Goal: Task Accomplishment & Management: Complete application form

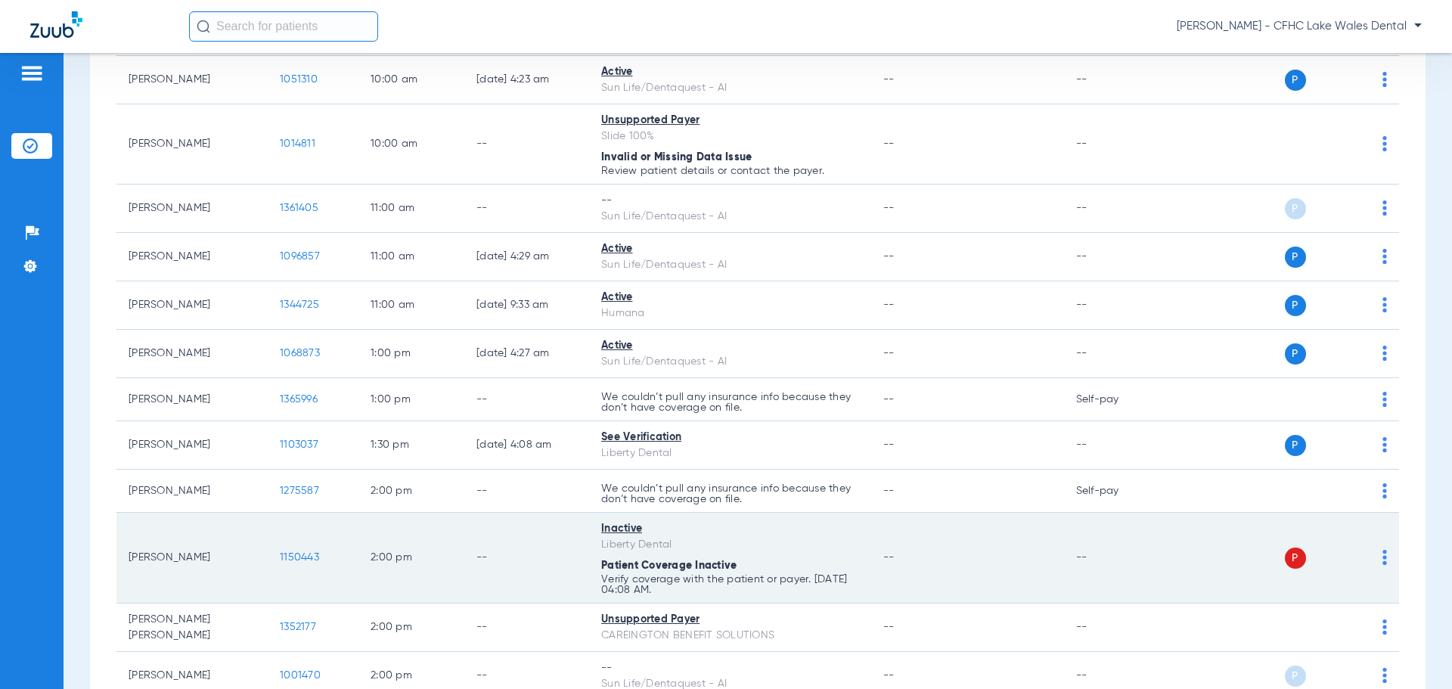
scroll to position [756, 0]
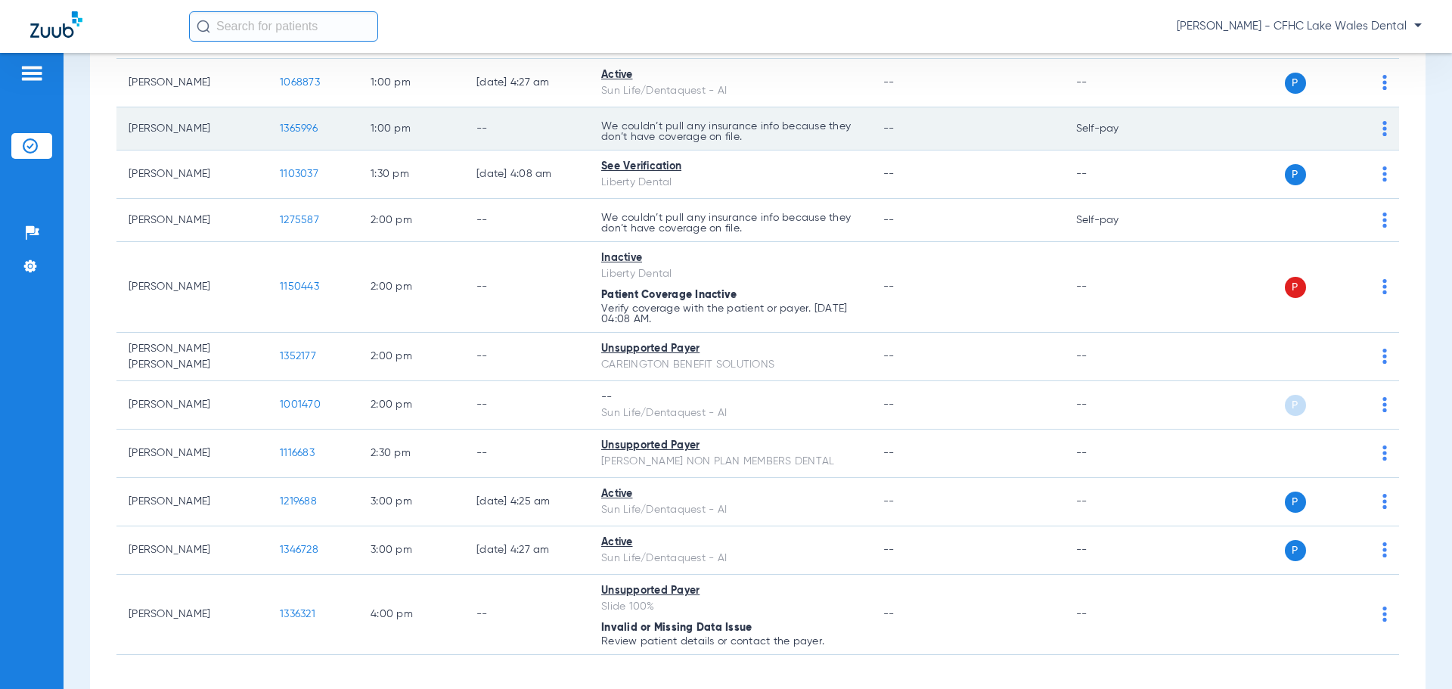
click at [314, 133] on span "1365996" at bounding box center [299, 128] width 38 height 11
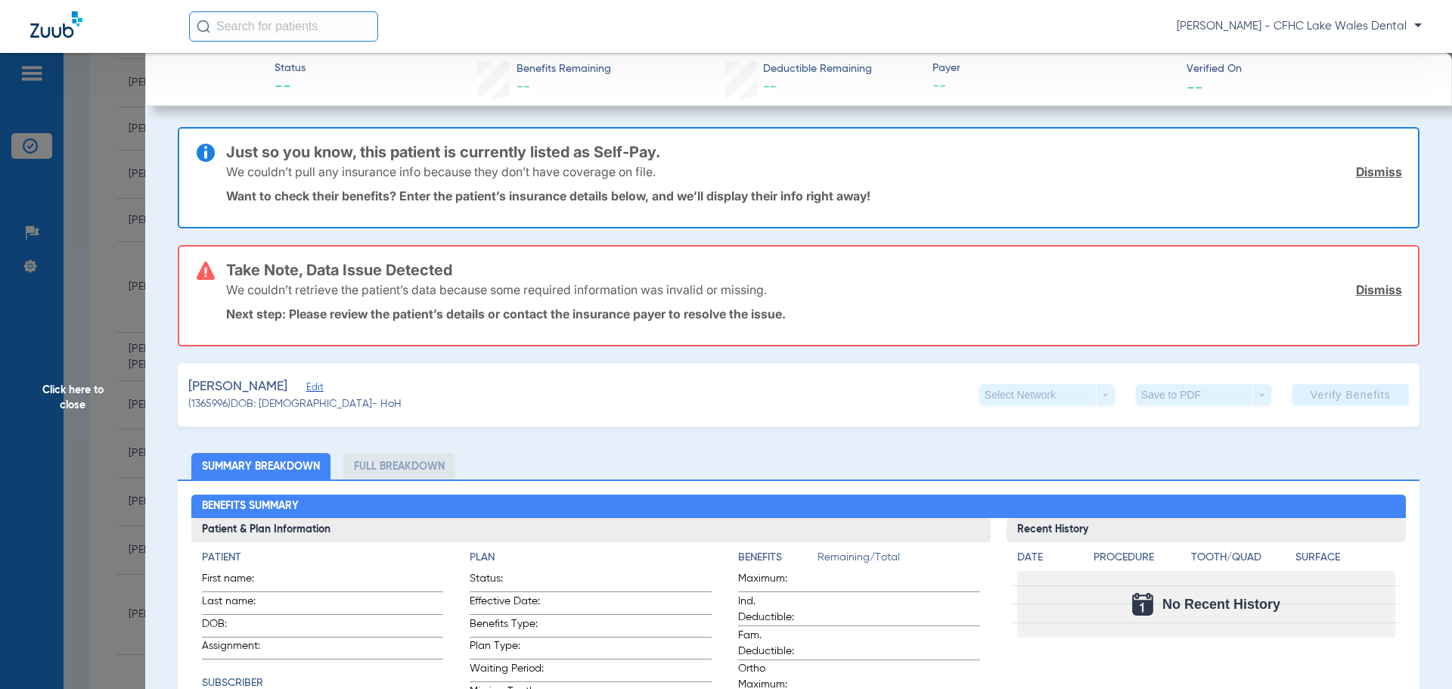
click at [1363, 175] on link "Dismiss" at bounding box center [1379, 171] width 46 height 15
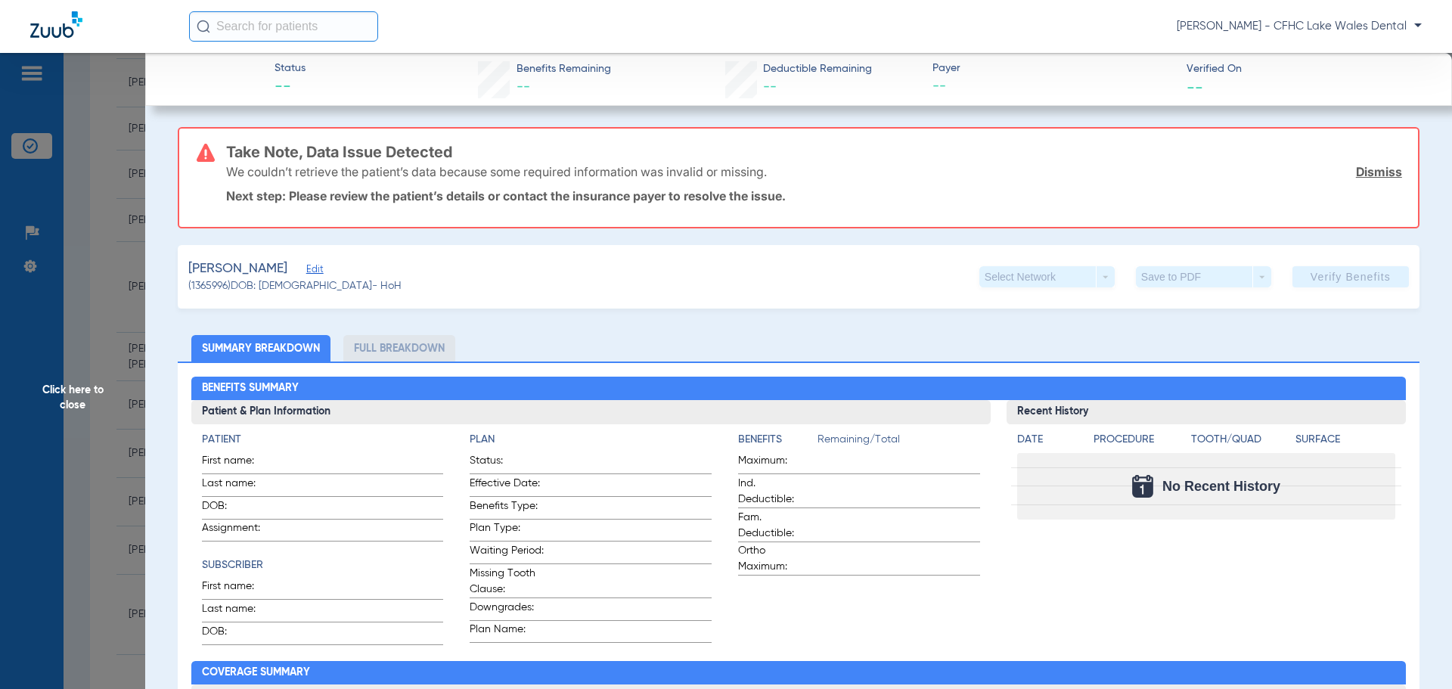
click at [1363, 172] on link "Dismiss" at bounding box center [1379, 171] width 46 height 15
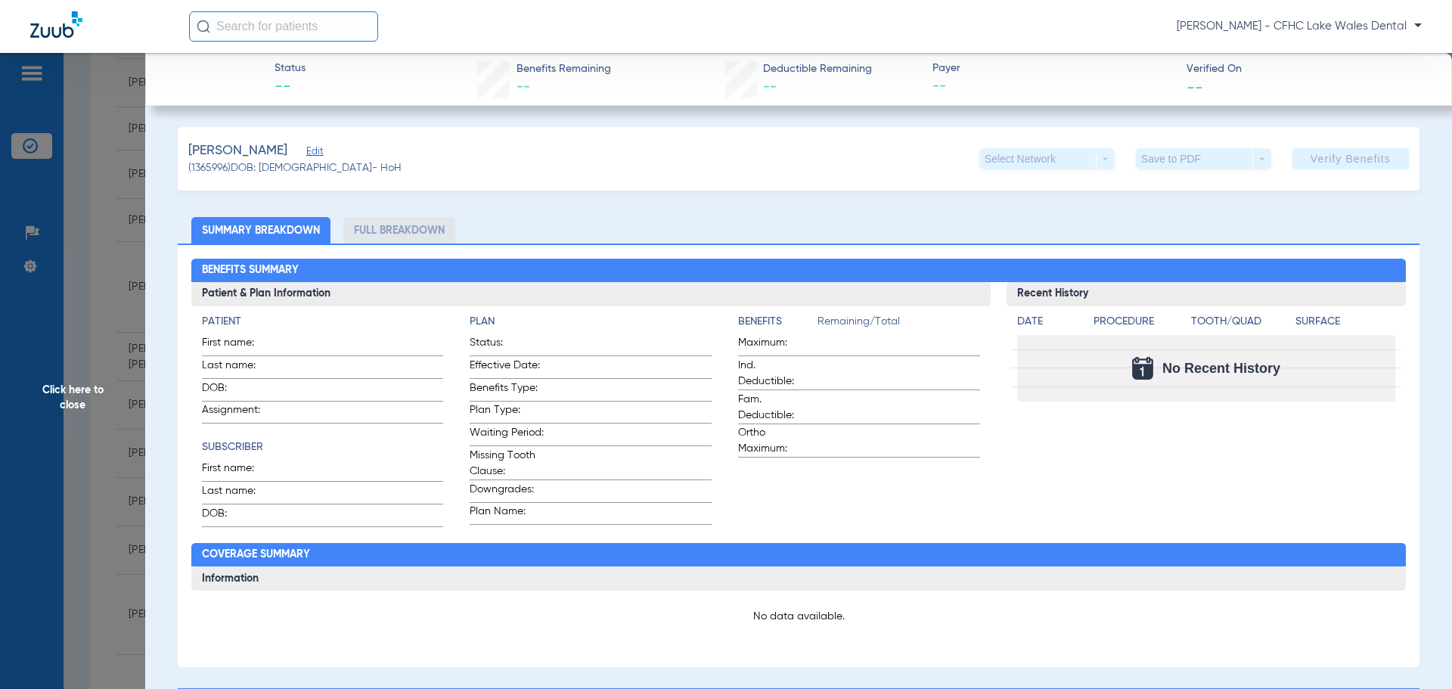
click at [306, 158] on span "Edit" at bounding box center [313, 153] width 14 height 14
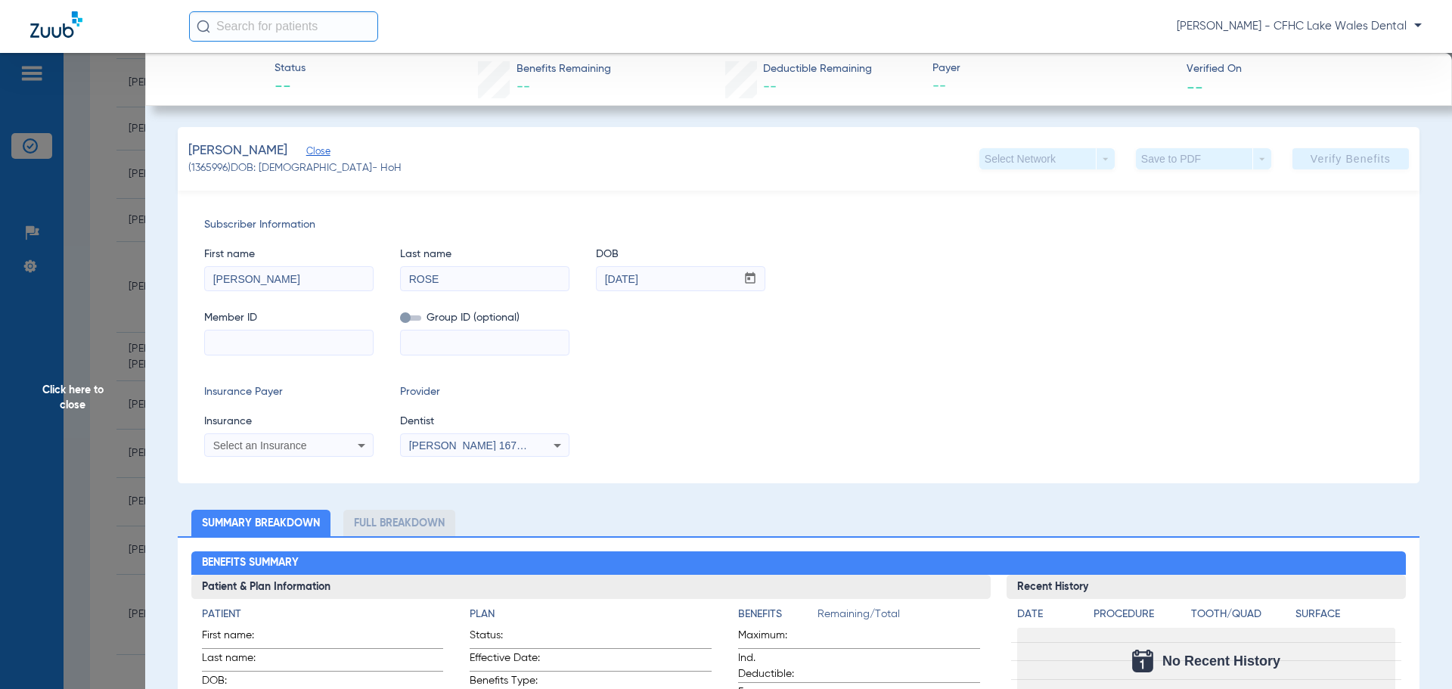
click at [336, 440] on div "Select an Insurance" at bounding box center [289, 445] width 168 height 18
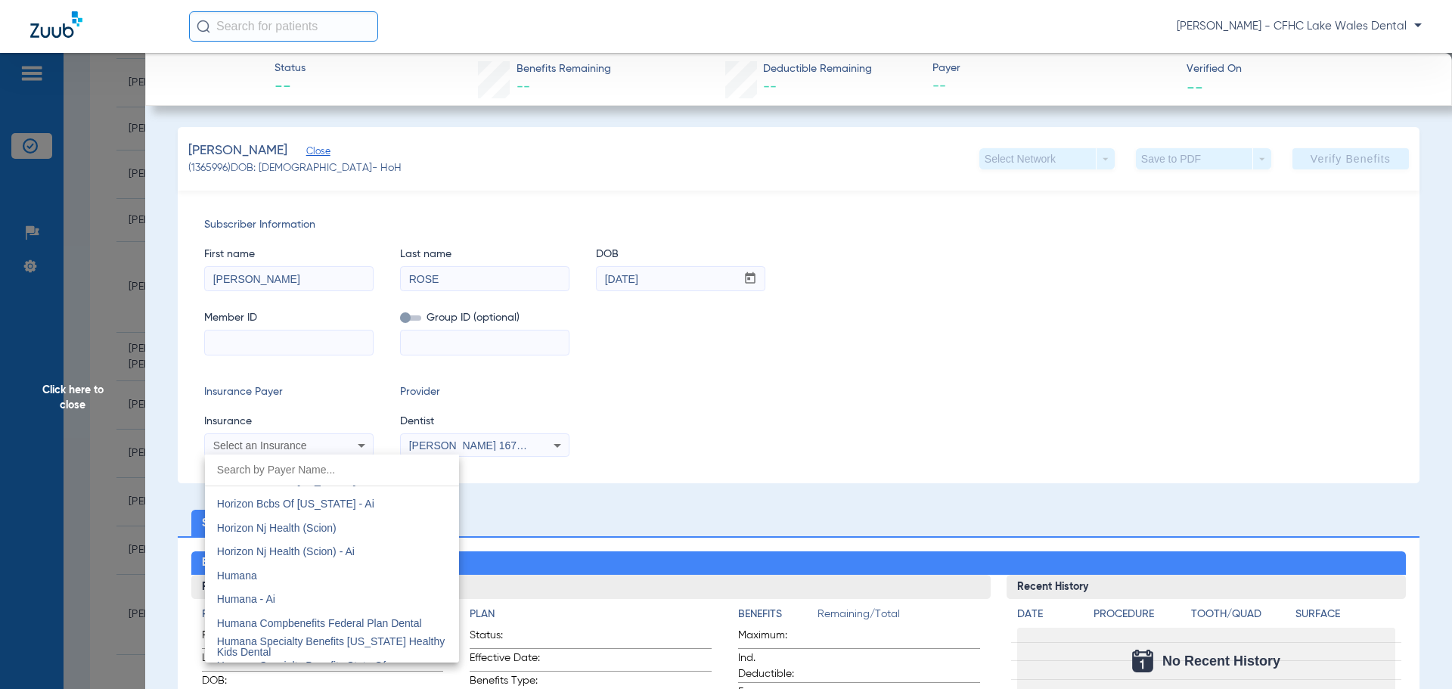
scroll to position [5595, 0]
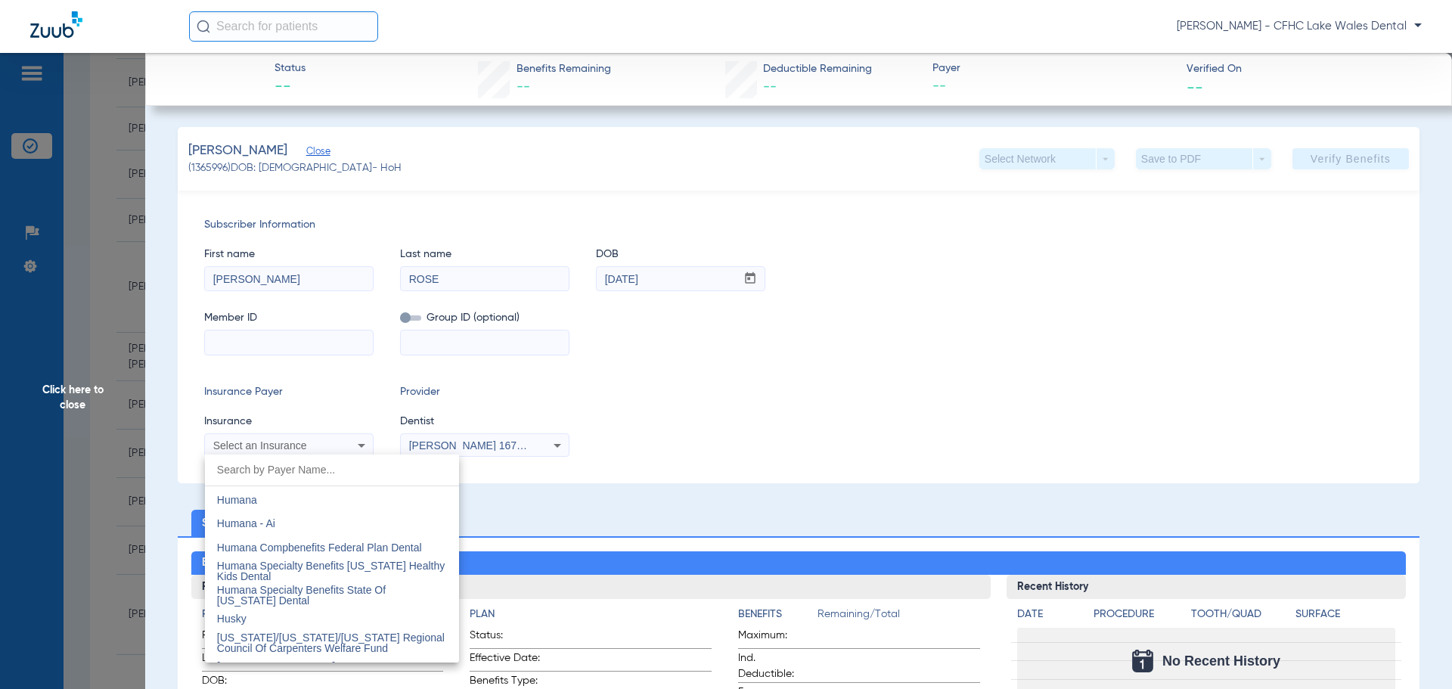
drag, startPoint x: 304, startPoint y: 502, endPoint x: 340, endPoint y: 483, distance: 40.9
click at [304, 502] on mat-option "Humana" at bounding box center [332, 500] width 254 height 24
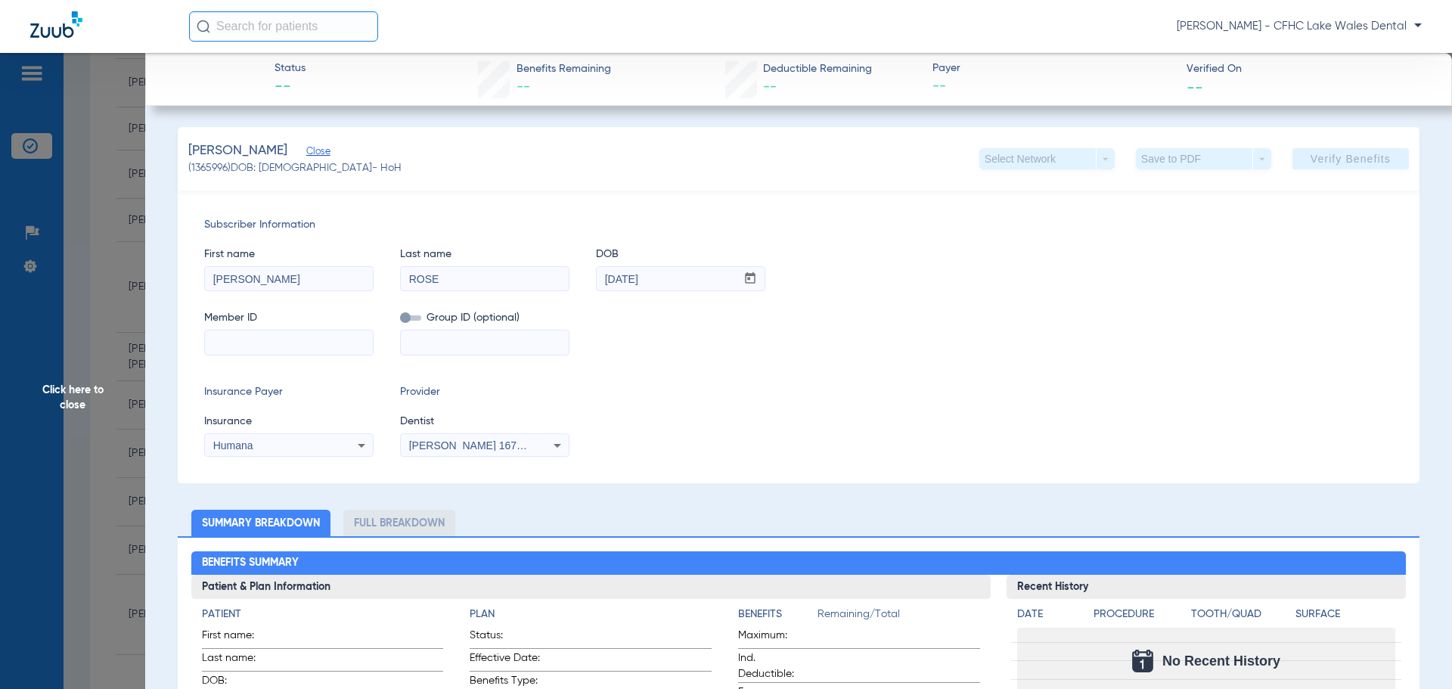
click at [340, 346] on input at bounding box center [289, 342] width 168 height 24
click at [242, 346] on input at bounding box center [289, 342] width 168 height 24
type input "H68241390"
click at [271, 363] on div "Subscriber Information First name [PERSON_NAME] Last name [PERSON_NAME] mm / dd…" at bounding box center [799, 337] width 1242 height 293
click at [252, 346] on input "H68241390" at bounding box center [289, 342] width 168 height 24
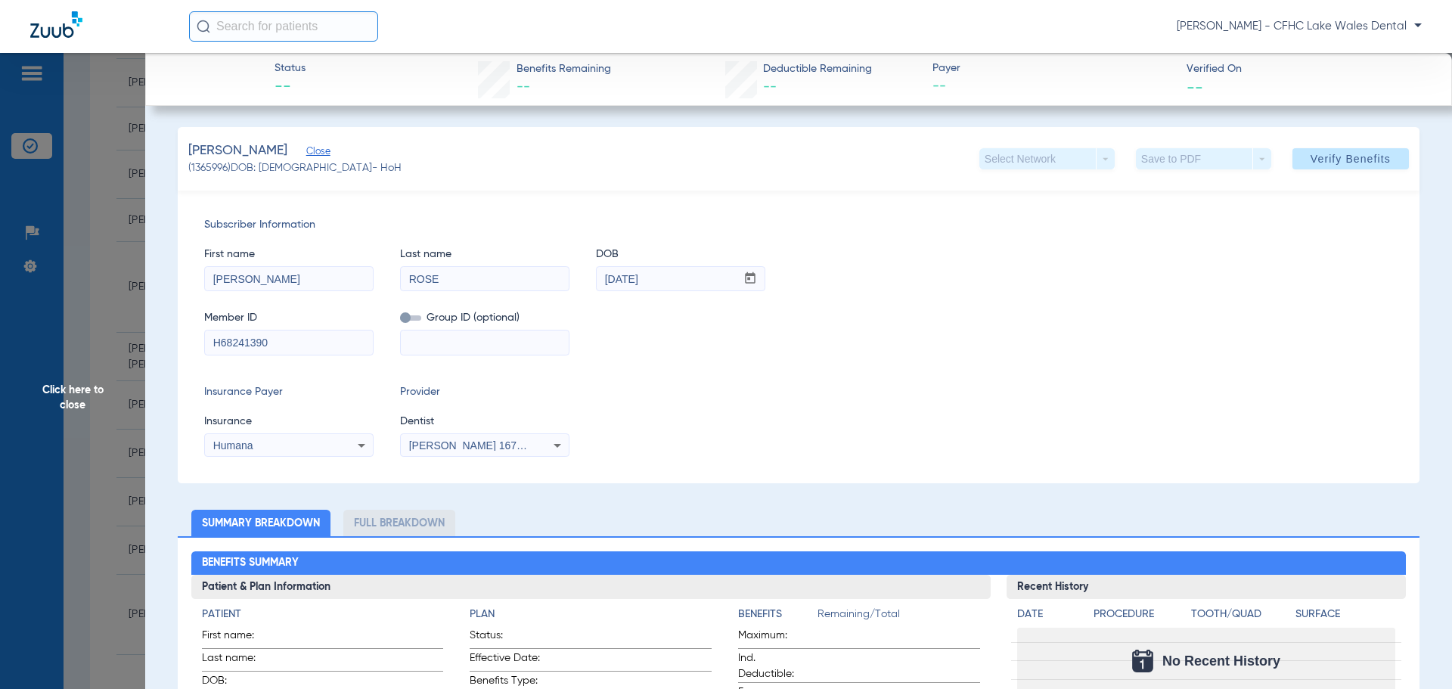
click at [252, 346] on input "H68241390" at bounding box center [289, 342] width 168 height 24
click at [1297, 153] on span at bounding box center [1350, 159] width 116 height 36
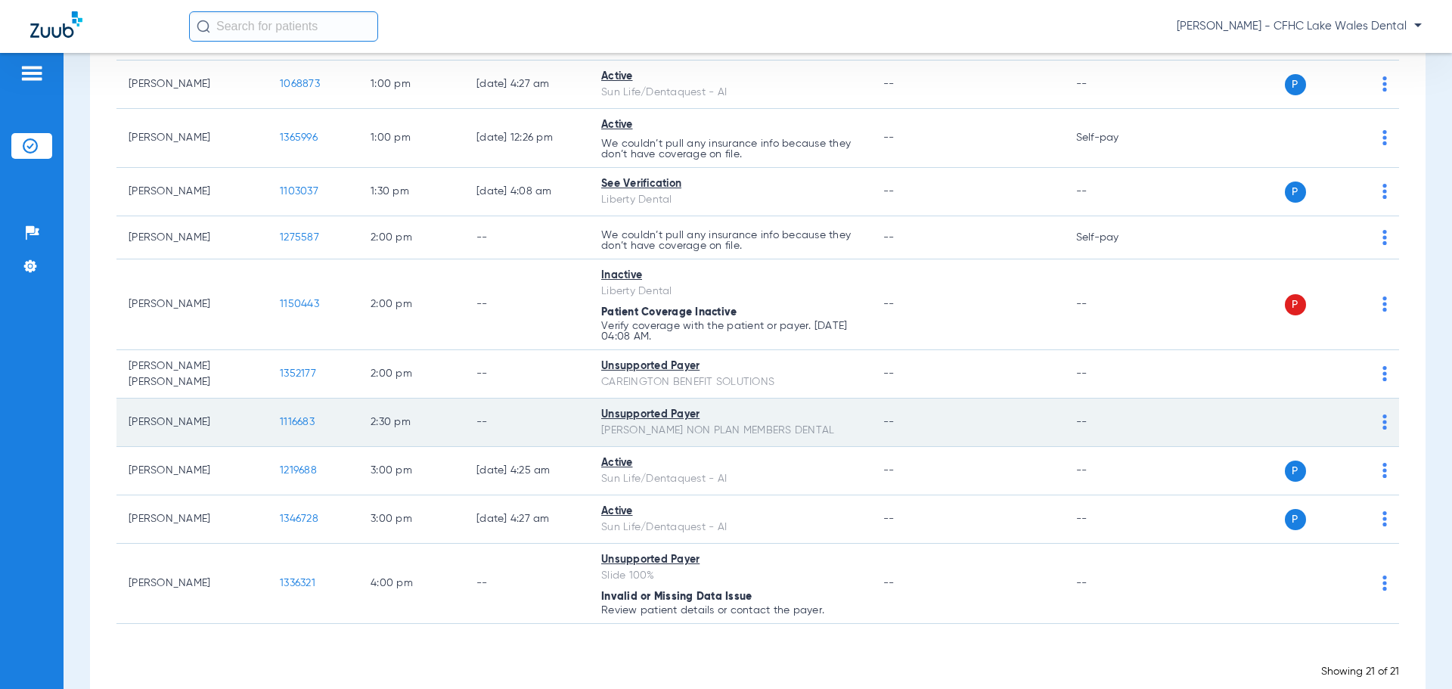
scroll to position [756, 0]
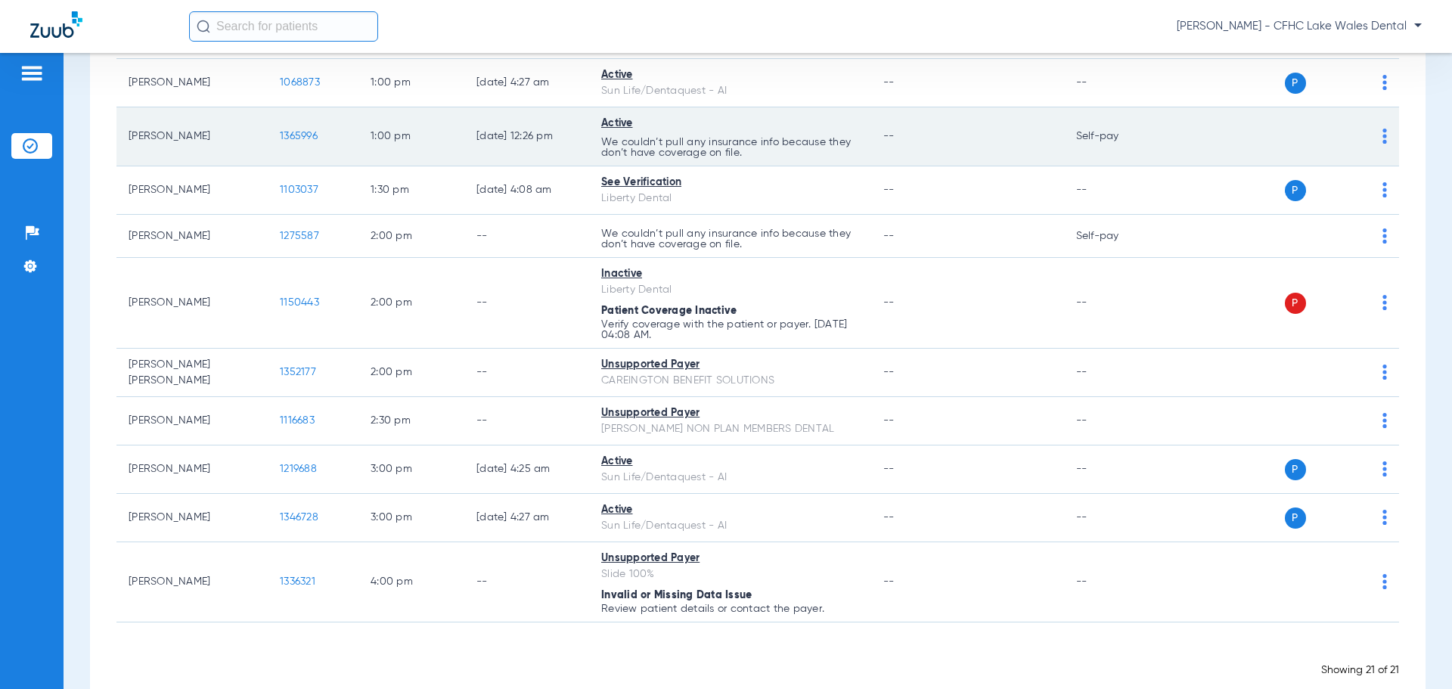
click at [296, 140] on span "1365996" at bounding box center [299, 136] width 38 height 11
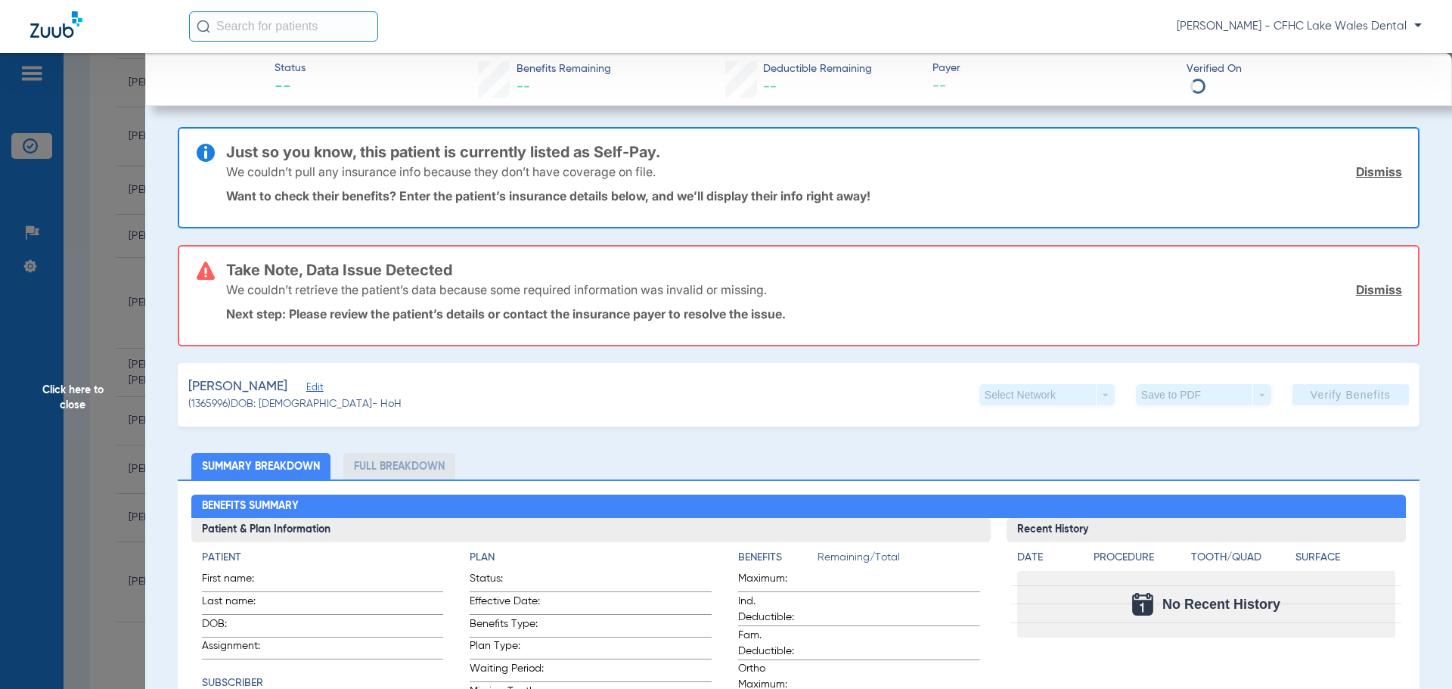
click at [1356, 172] on link "Dismiss" at bounding box center [1379, 171] width 46 height 15
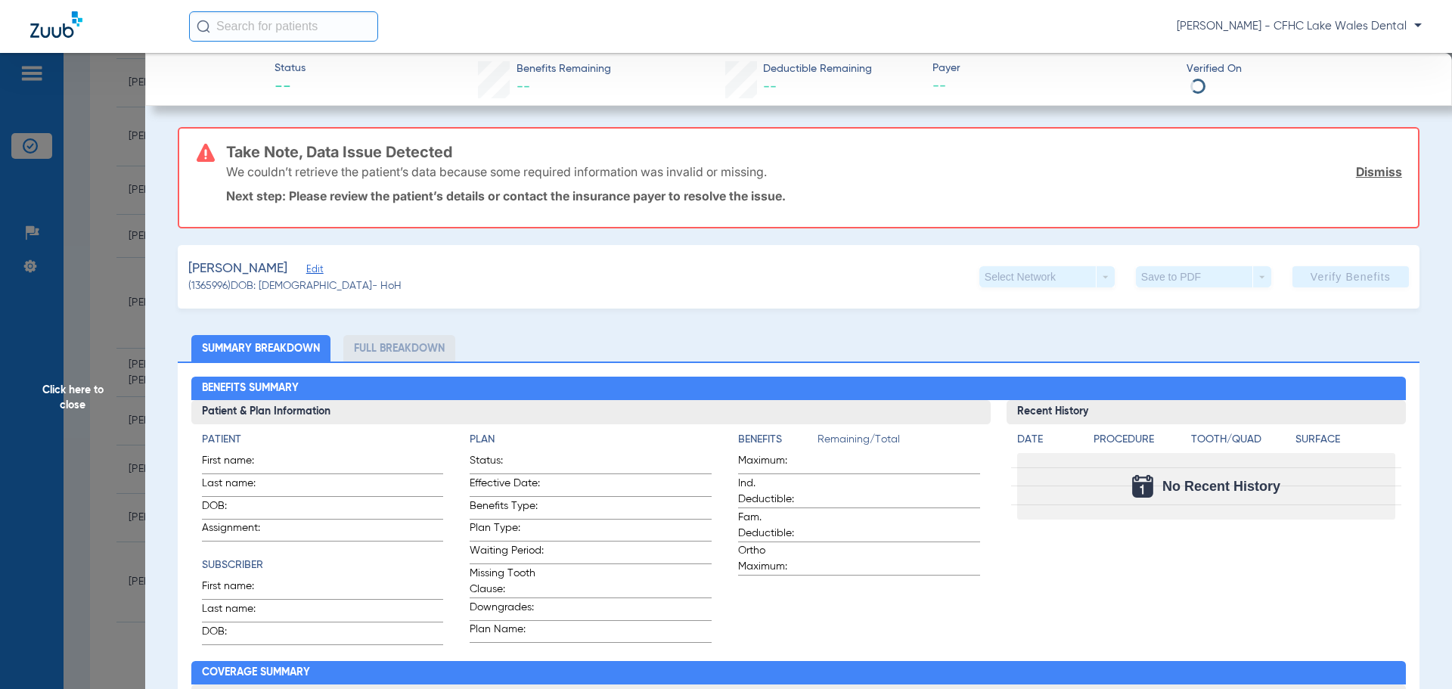
click at [1356, 172] on link "Dismiss" at bounding box center [1379, 171] width 46 height 15
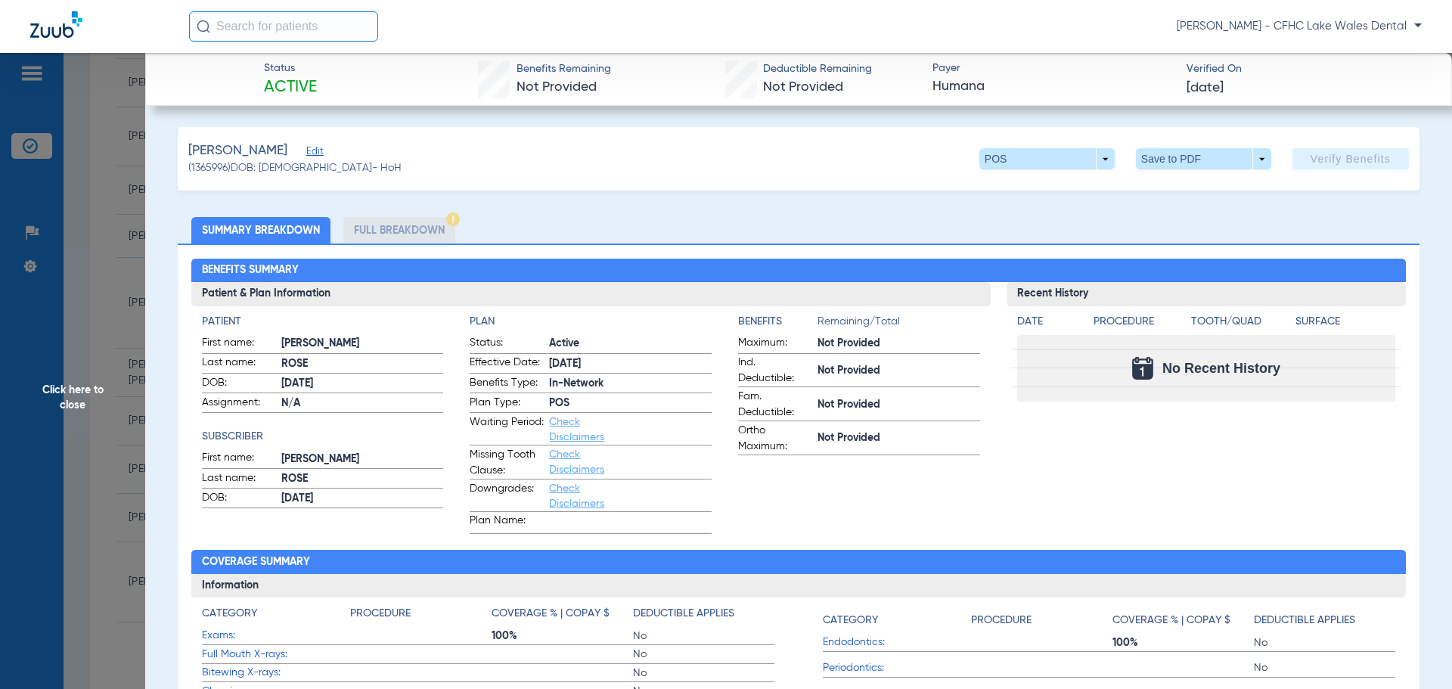
click at [306, 155] on span "Edit" at bounding box center [313, 153] width 14 height 14
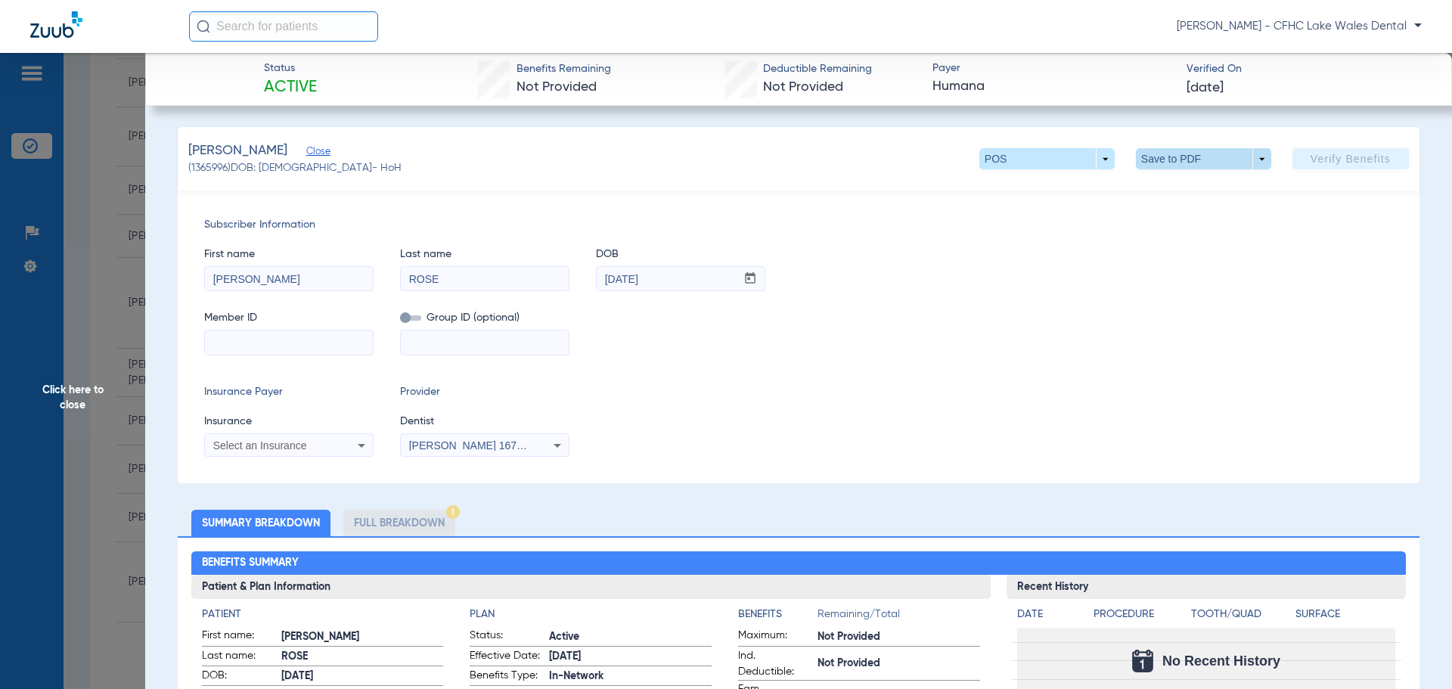
click at [1247, 153] on span at bounding box center [1203, 158] width 135 height 21
click at [1180, 188] on span "Save to PDF" at bounding box center [1197, 189] width 60 height 11
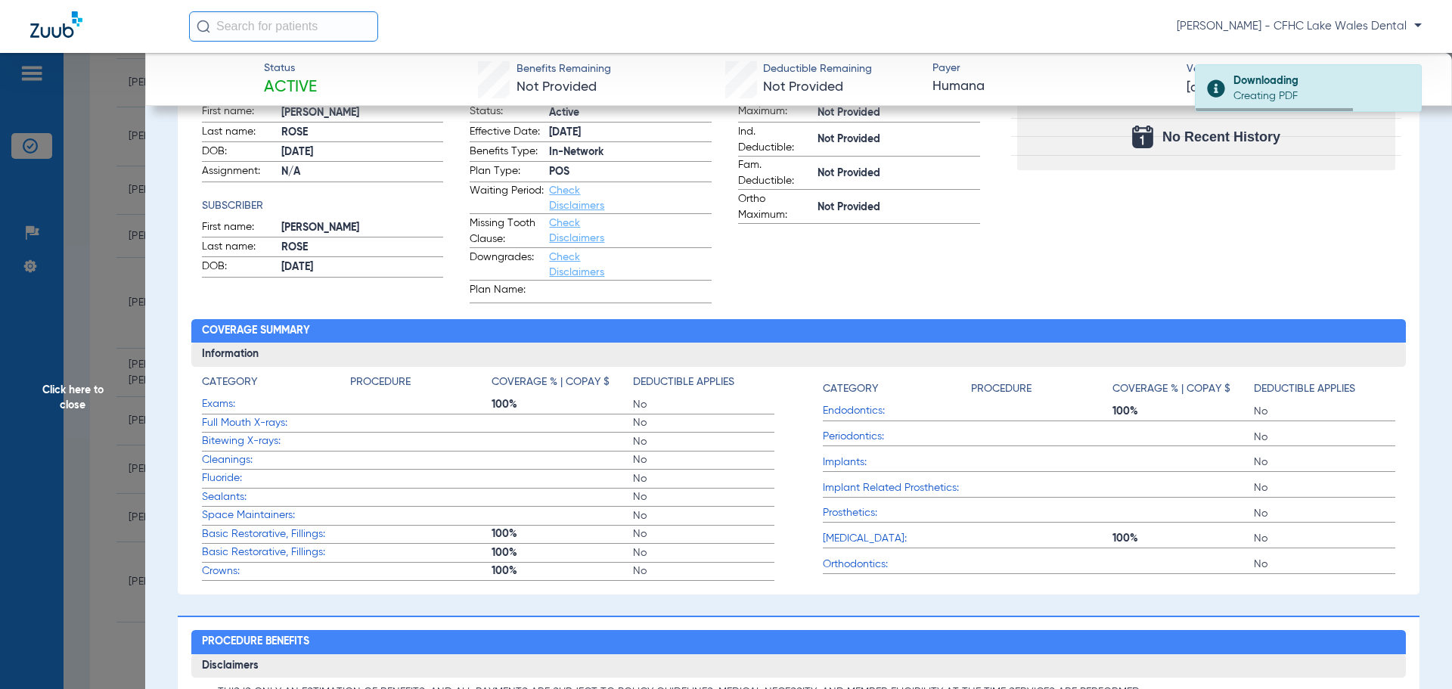
scroll to position [0, 0]
